Goal: Information Seeking & Learning: Learn about a topic

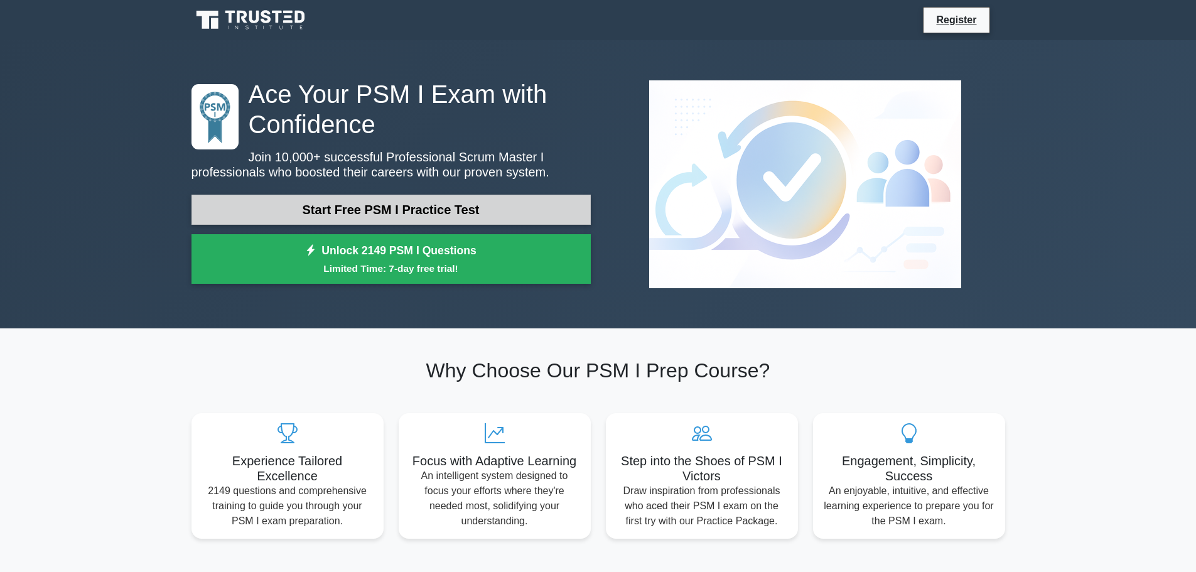
click at [387, 203] on link "Start Free PSM I Practice Test" at bounding box center [391, 210] width 399 height 30
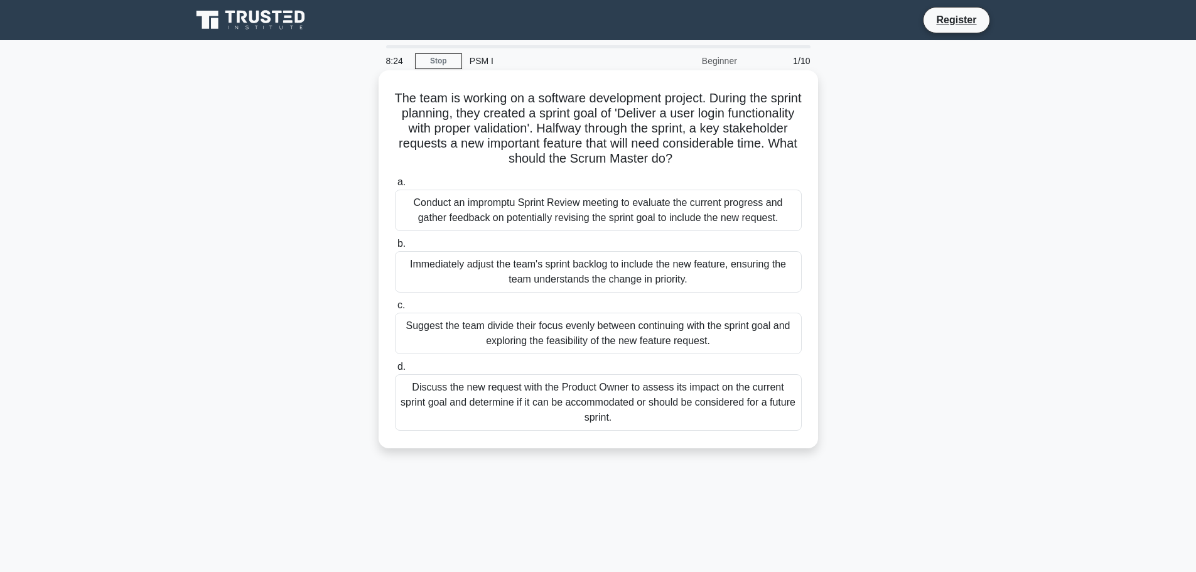
click at [546, 403] on div "Discuss the new request with the Product Owner to assess its impact on the curr…" at bounding box center [598, 402] width 407 height 57
click at [395, 371] on input "d. Discuss the new request with the Product Owner to assess its impact on the c…" at bounding box center [395, 367] width 0 height 8
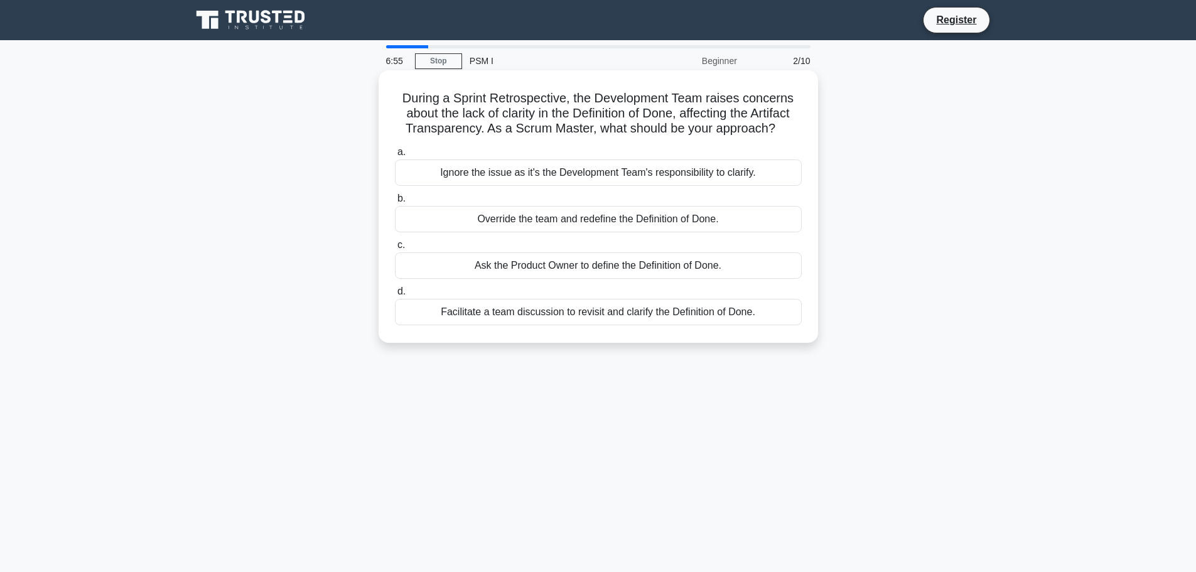
click at [607, 261] on div "Ask the Product Owner to define the Definition of Done." at bounding box center [598, 265] width 407 height 26
click at [395, 249] on input "c. Ask the Product Owner to define the Definition of Done." at bounding box center [395, 245] width 0 height 8
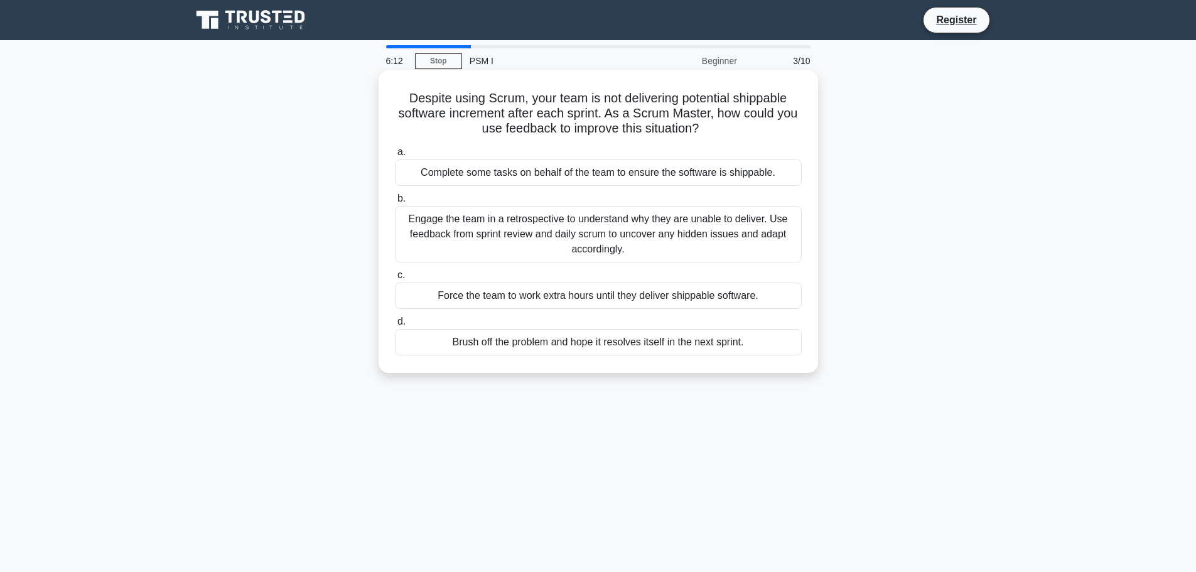
click at [683, 238] on div "Engage the team in a retrospective to understand why they are unable to deliver…" at bounding box center [598, 234] width 407 height 57
click at [395, 203] on input "b. Engage the team in a retrospective to understand why they are unable to deli…" at bounding box center [395, 199] width 0 height 8
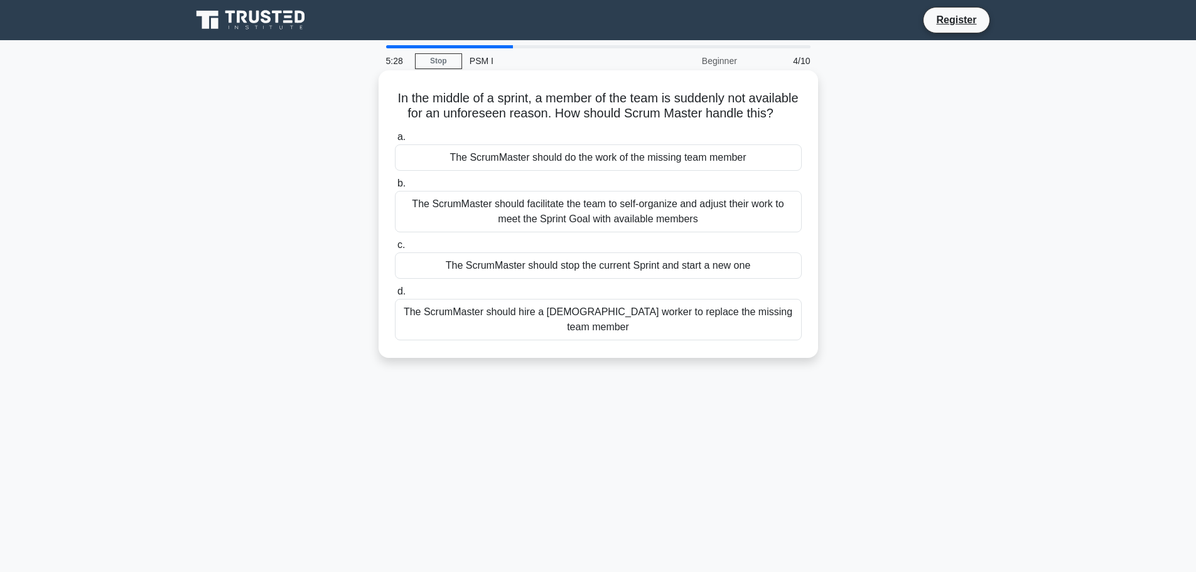
click at [668, 227] on div "The ScrumMaster should facilitate the team to self-organize and adjust their wo…" at bounding box center [598, 211] width 407 height 41
click at [395, 188] on input "b. The ScrumMaster should facilitate the team to self-organize and adjust their…" at bounding box center [395, 184] width 0 height 8
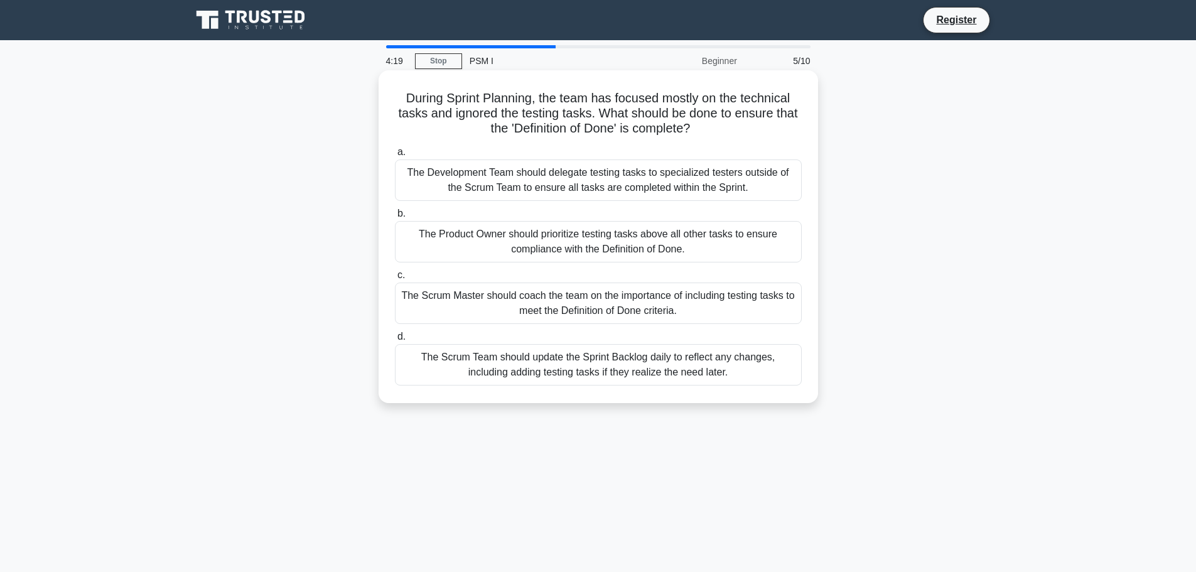
click at [644, 301] on div "The Scrum Master should coach the team on the importance of including testing t…" at bounding box center [598, 303] width 407 height 41
click at [395, 279] on input "c. The Scrum Master should coach the team on the importance of including testin…" at bounding box center [395, 275] width 0 height 8
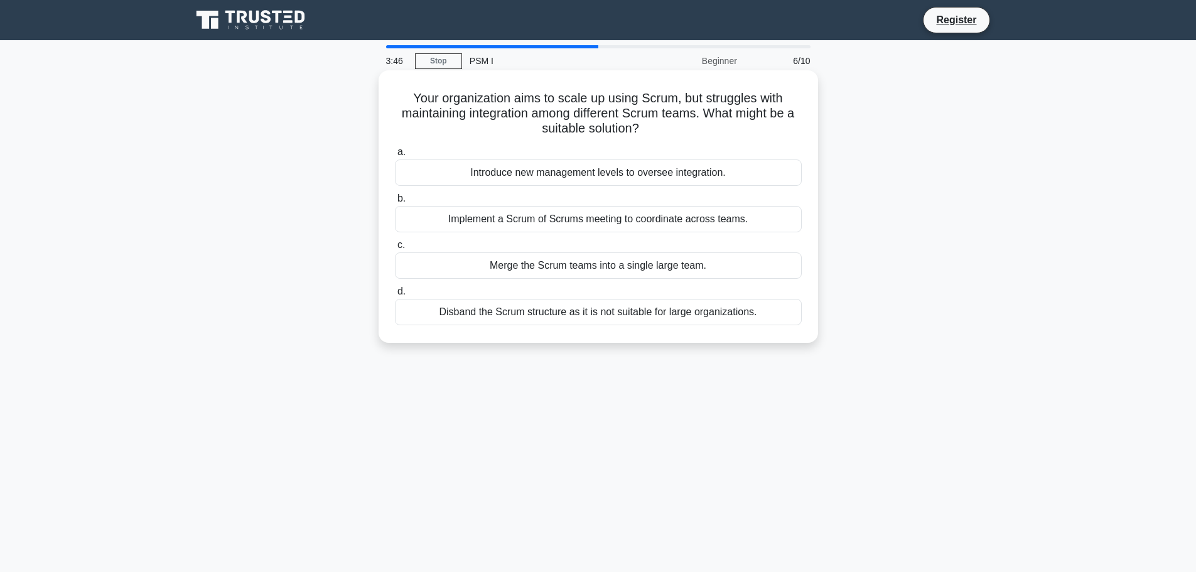
click at [669, 224] on div "Implement a Scrum of Scrums meeting to coordinate across teams." at bounding box center [598, 219] width 407 height 26
click at [395, 203] on input "b. Implement a Scrum of Scrums meeting to coordinate across teams." at bounding box center [395, 199] width 0 height 8
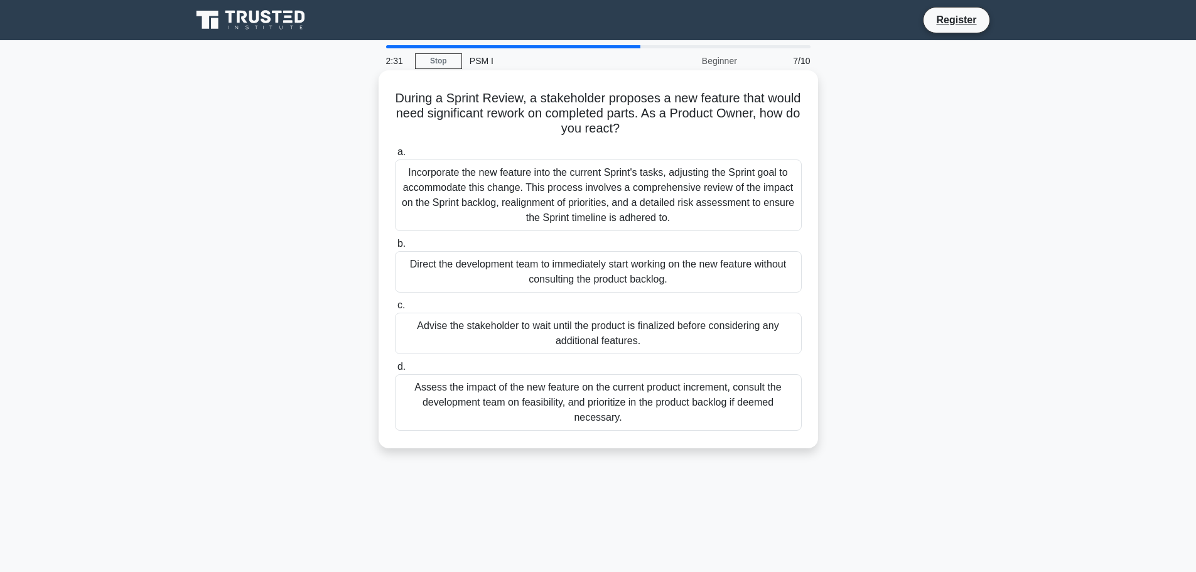
click at [613, 404] on div "Assess the impact of the new feature on the current product increment, consult …" at bounding box center [598, 402] width 407 height 57
click at [395, 371] on input "d. Assess the impact of the new feature on the current product increment, consu…" at bounding box center [395, 367] width 0 height 8
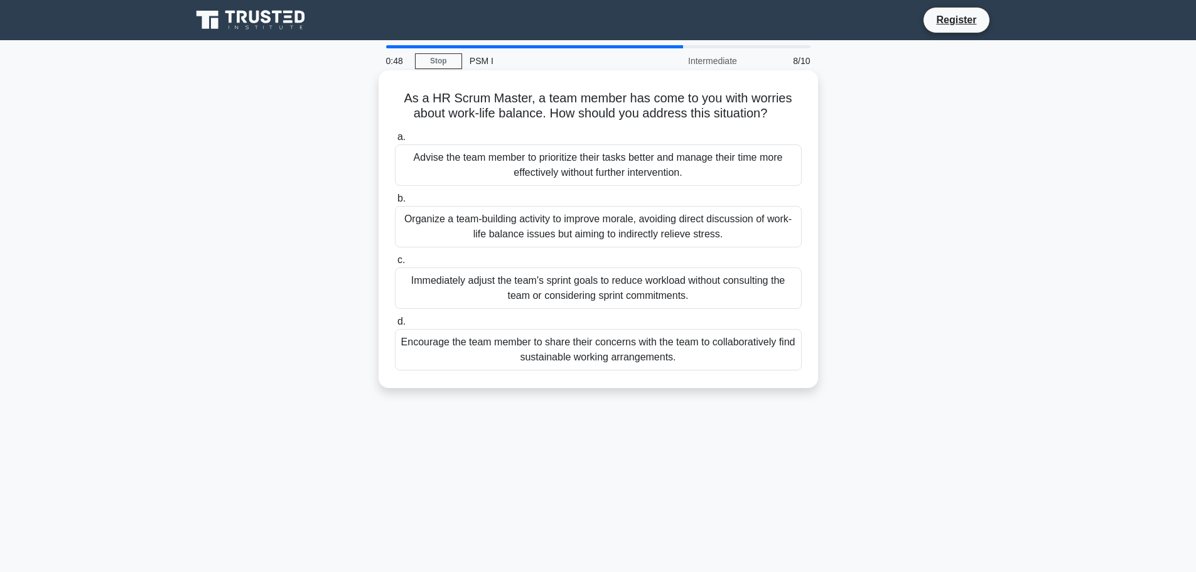
click at [555, 231] on div "Organize a team-building activity to improve morale, avoiding direct discussion…" at bounding box center [598, 226] width 407 height 41
click at [395, 203] on input "b. Organize a team-building activity to improve morale, avoiding direct discuss…" at bounding box center [395, 199] width 0 height 8
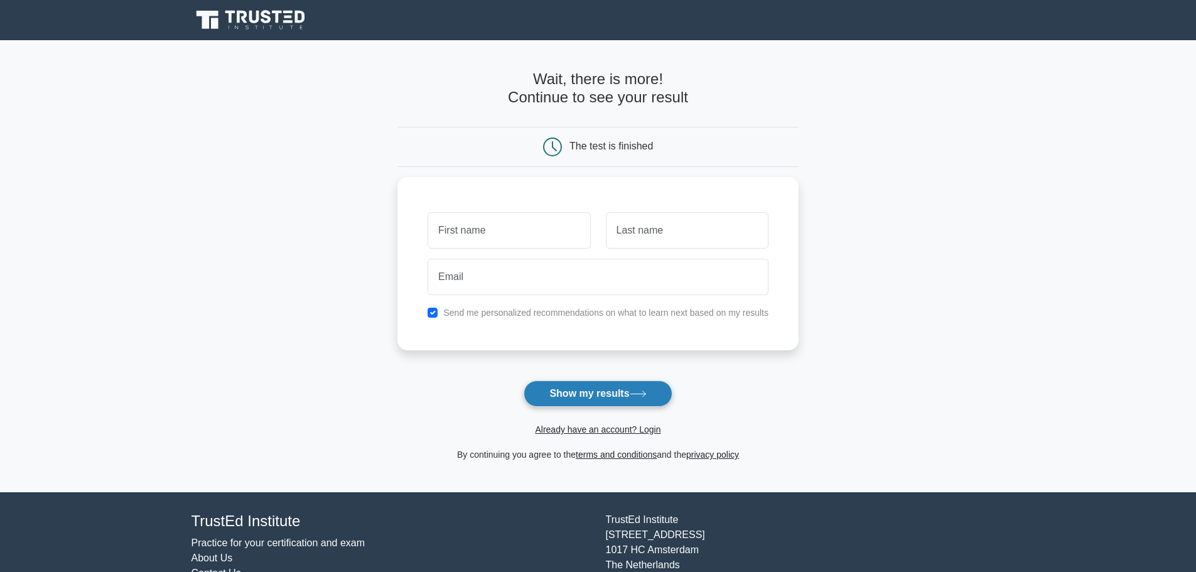
click at [588, 398] on button "Show my results" at bounding box center [598, 394] width 148 height 26
click at [520, 225] on input "text" at bounding box center [509, 227] width 163 height 36
type input "PREETINDER"
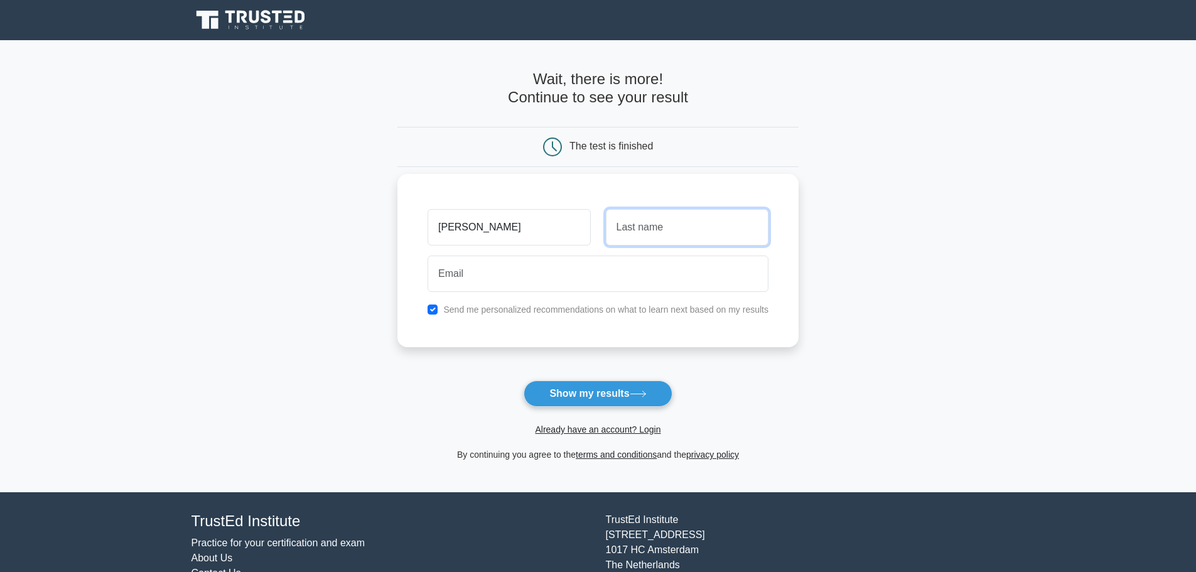
click at [646, 233] on input "text" at bounding box center [687, 227] width 163 height 36
type input "CHAUHAN"
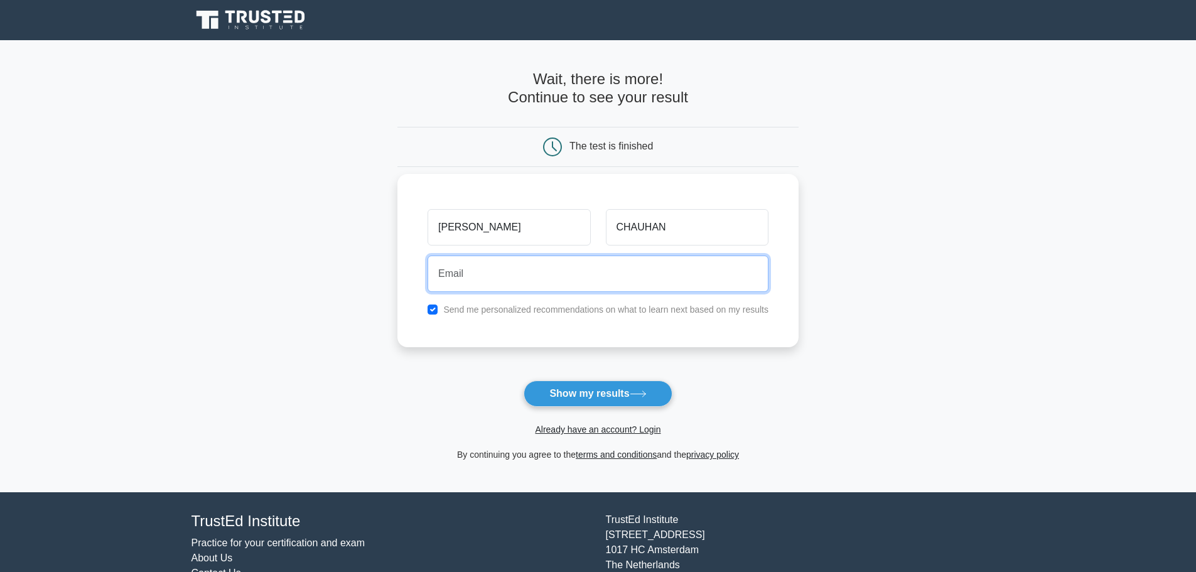
click at [524, 283] on input "email" at bounding box center [598, 274] width 341 height 36
type input "preetinder10@hotmail.com"
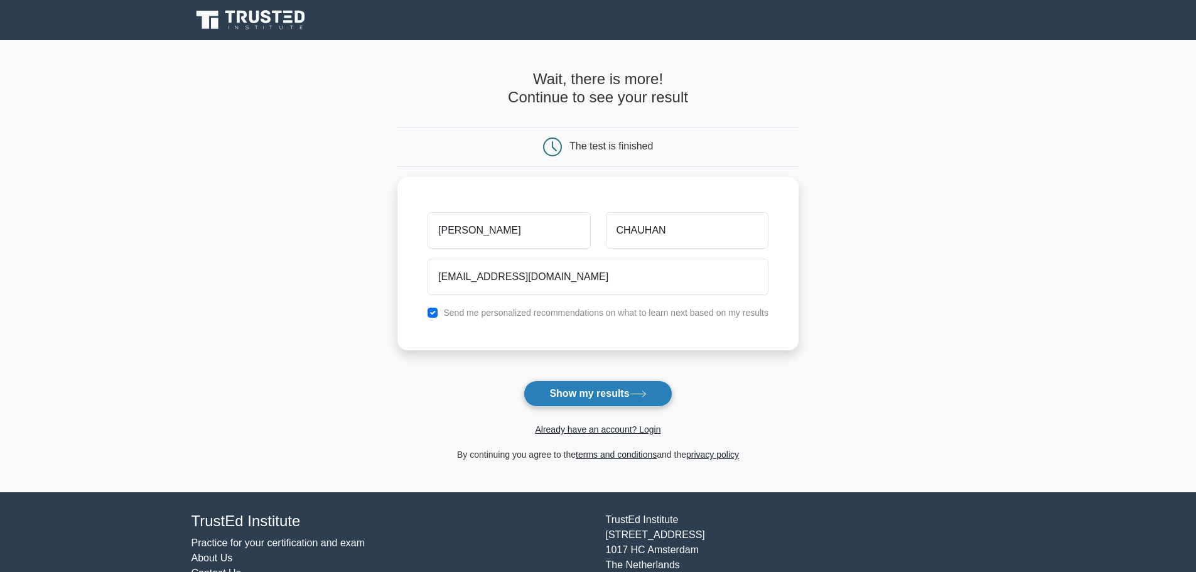
click at [575, 394] on button "Show my results" at bounding box center [598, 394] width 148 height 26
